Goal: Task Accomplishment & Management: Manage account settings

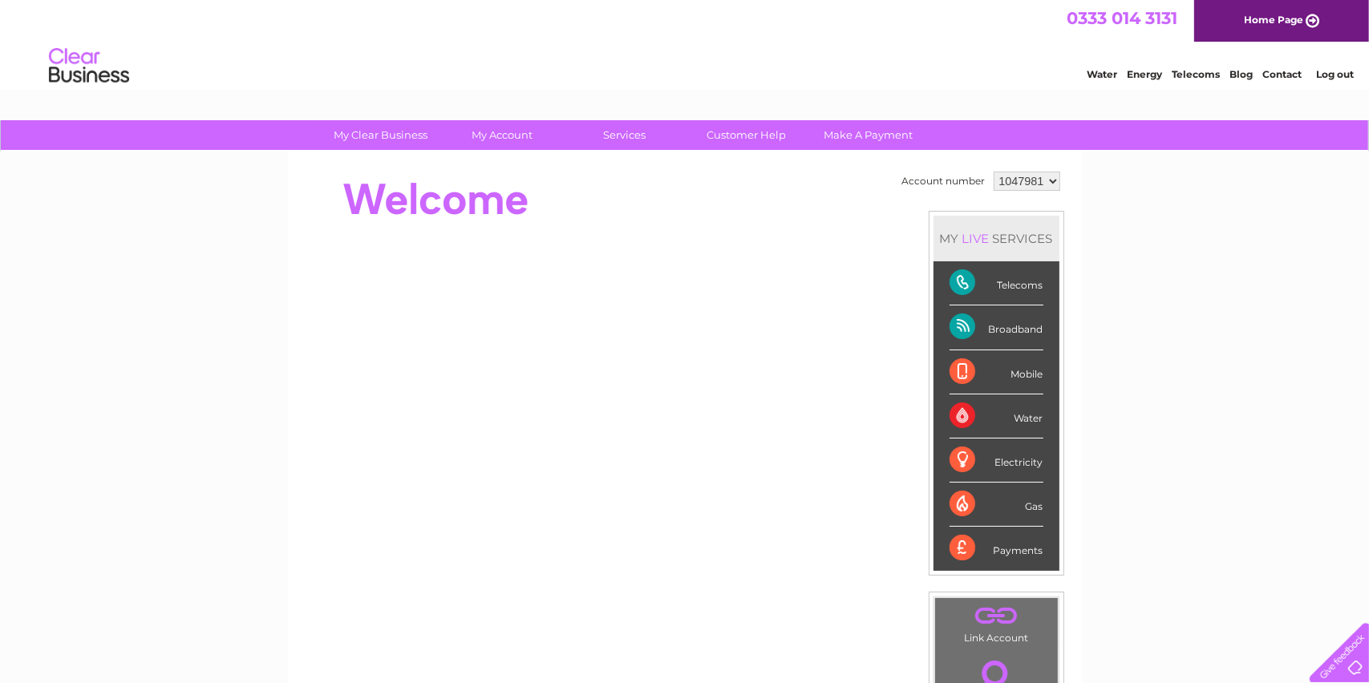
click at [957, 324] on div "Broadband" at bounding box center [996, 327] width 94 height 44
click at [1017, 331] on div "Broadband" at bounding box center [996, 327] width 94 height 44
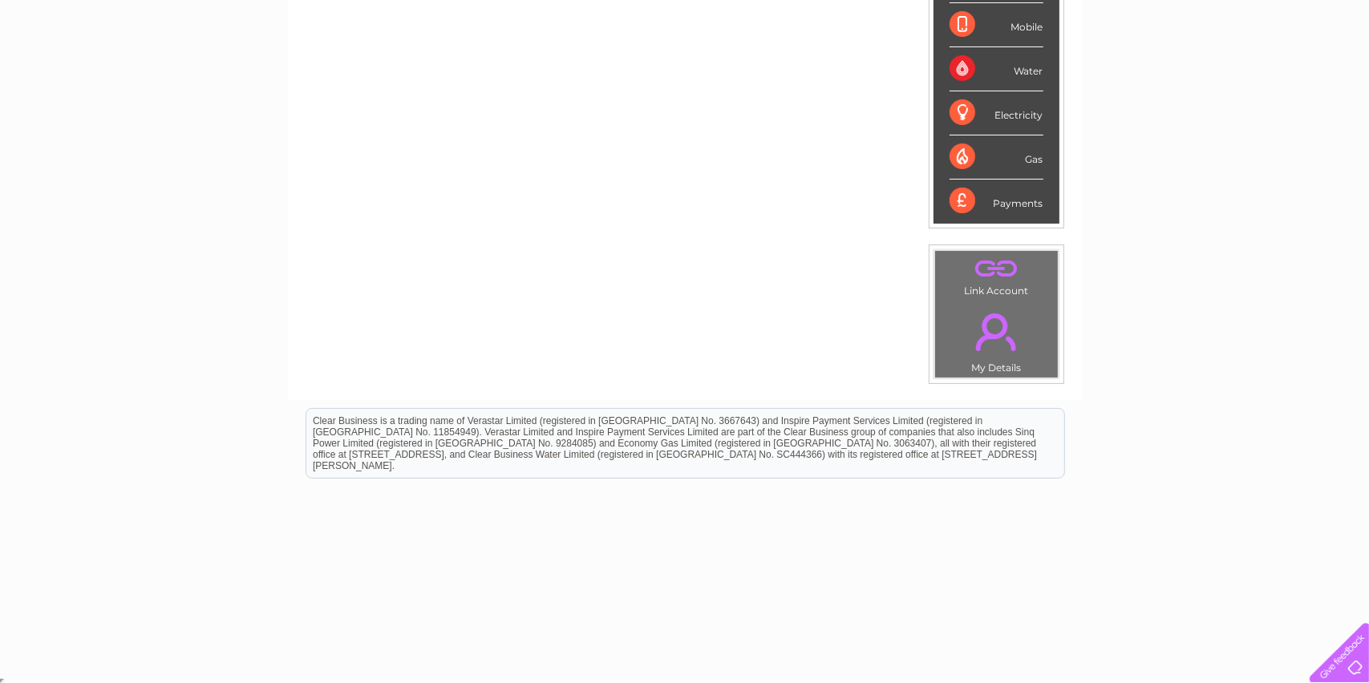
scroll to position [187, 0]
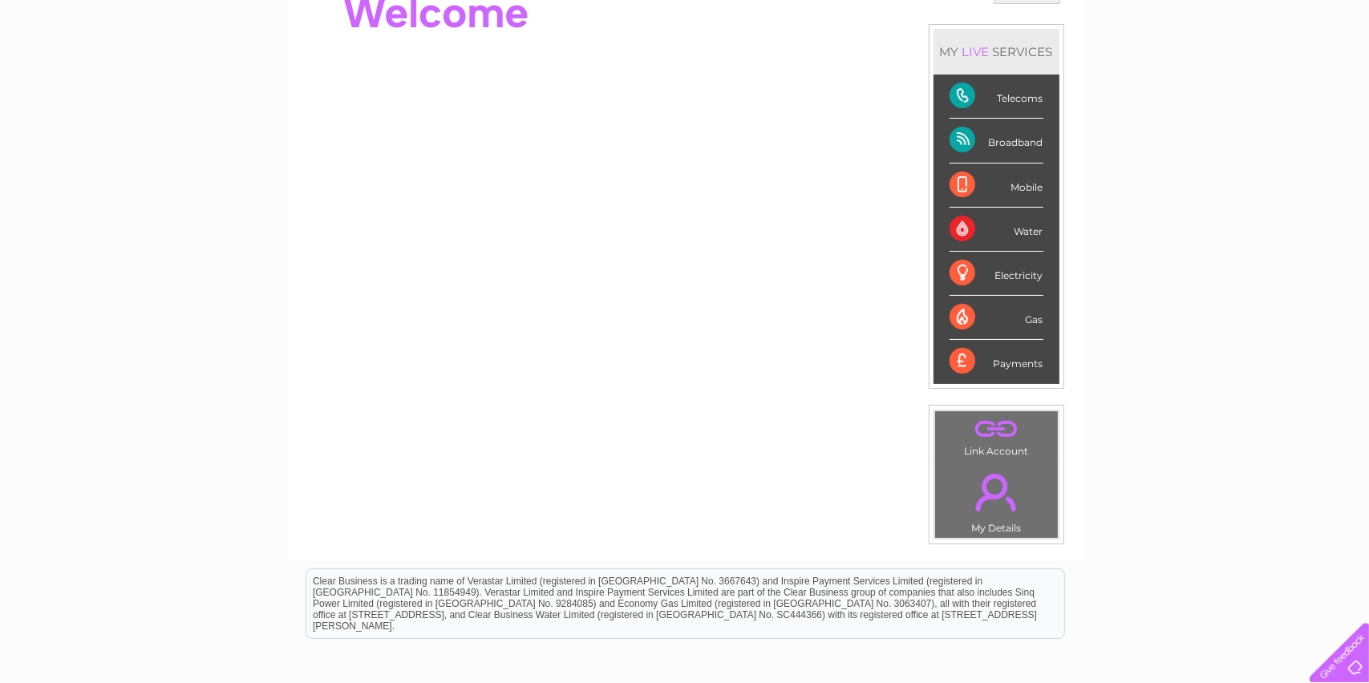
click at [1021, 139] on div "Broadband" at bounding box center [996, 141] width 94 height 44
click at [989, 146] on div "Broadband" at bounding box center [996, 141] width 94 height 44
click at [988, 145] on div "Broadband" at bounding box center [996, 141] width 94 height 44
drag, startPoint x: 988, startPoint y: 145, endPoint x: 969, endPoint y: 135, distance: 21.2
click at [969, 135] on div "Broadband" at bounding box center [996, 141] width 94 height 44
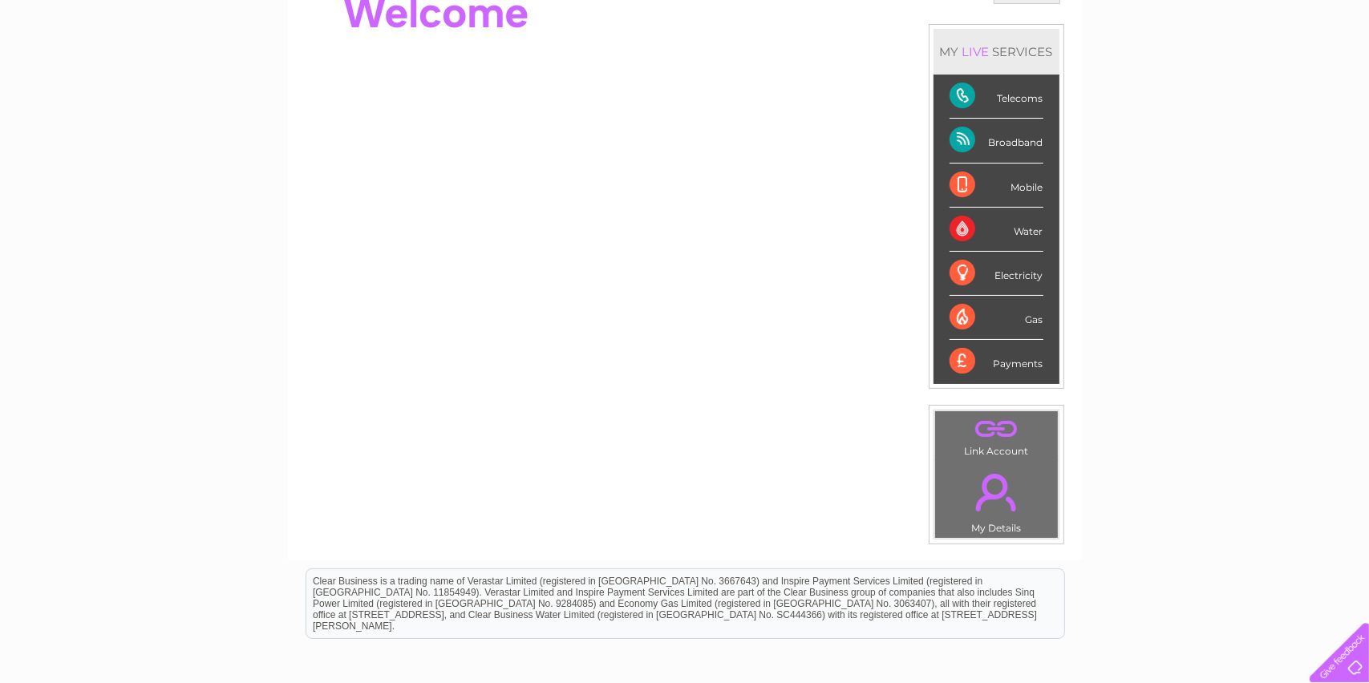
click at [969, 135] on div "Broadband" at bounding box center [996, 141] width 94 height 44
drag, startPoint x: 969, startPoint y: 135, endPoint x: 952, endPoint y: 136, distance: 17.7
click at [952, 136] on div "Broadband" at bounding box center [996, 141] width 94 height 44
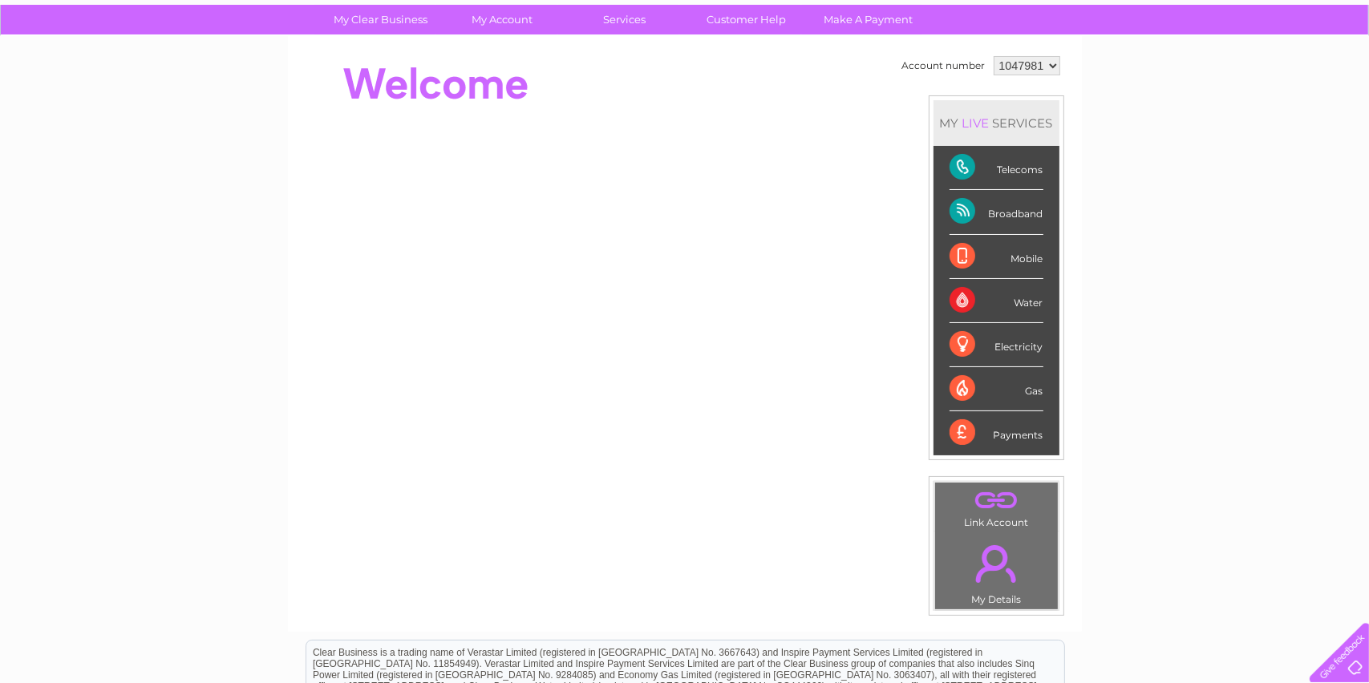
scroll to position [0, 0]
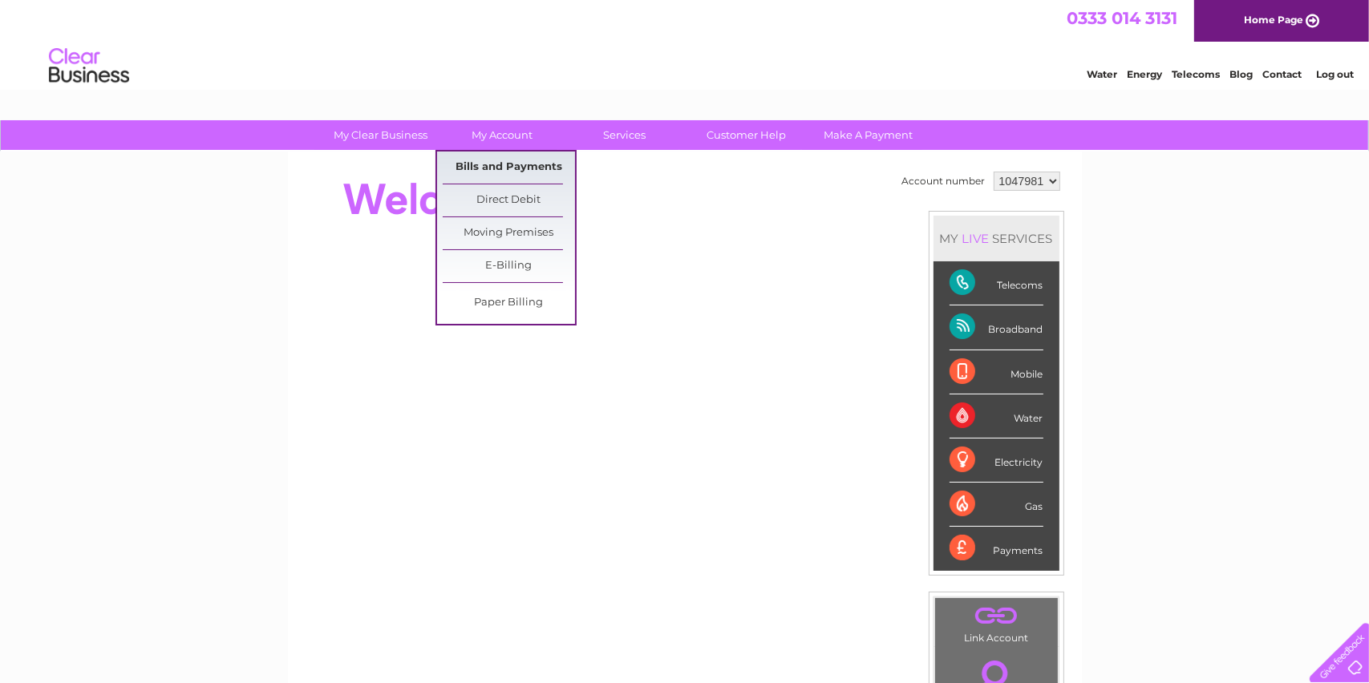
click at [480, 158] on link "Bills and Payments" at bounding box center [509, 168] width 132 height 32
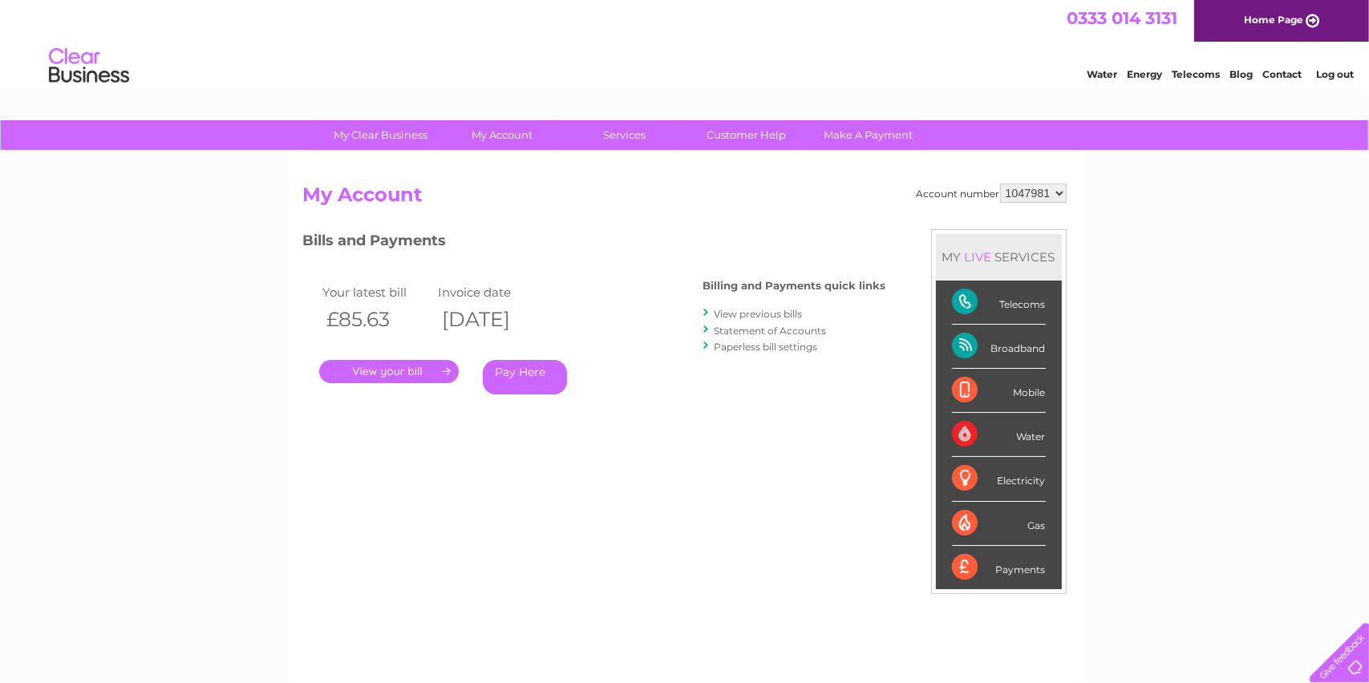
click at [375, 374] on link "." at bounding box center [388, 371] width 139 height 23
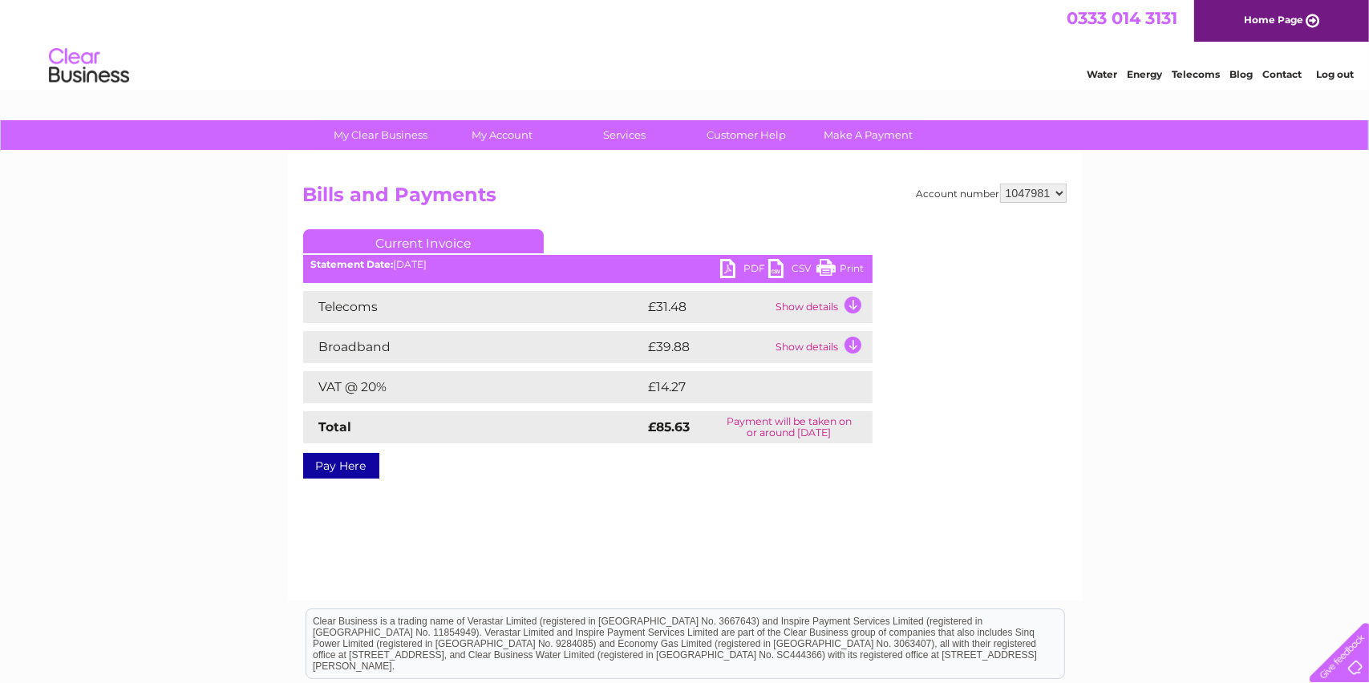
click at [733, 267] on link "PDF" at bounding box center [744, 270] width 48 height 23
